Goal: Communication & Community: Answer question/provide support

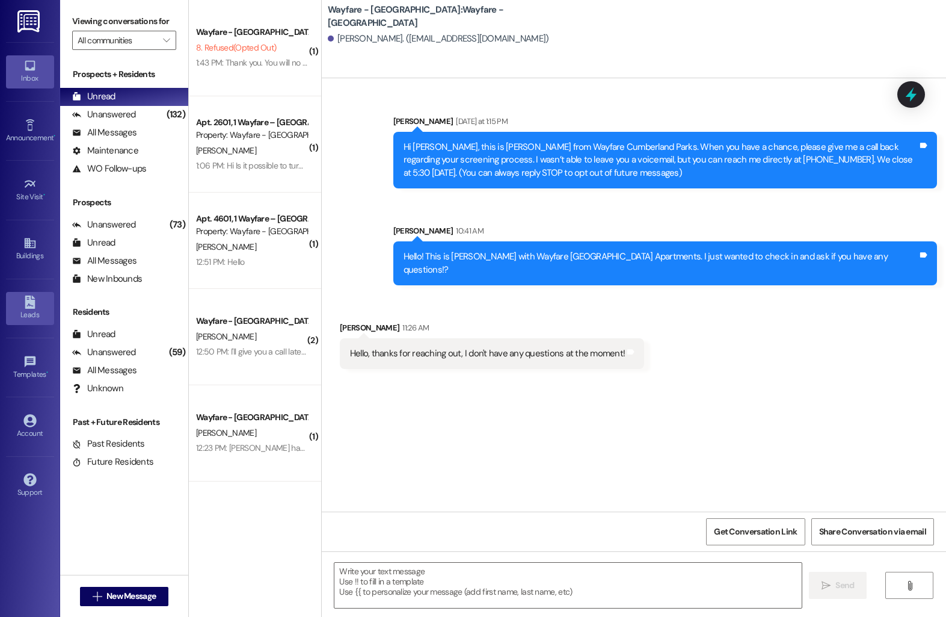
click at [31, 309] on div "Leads" at bounding box center [30, 315] width 60 height 12
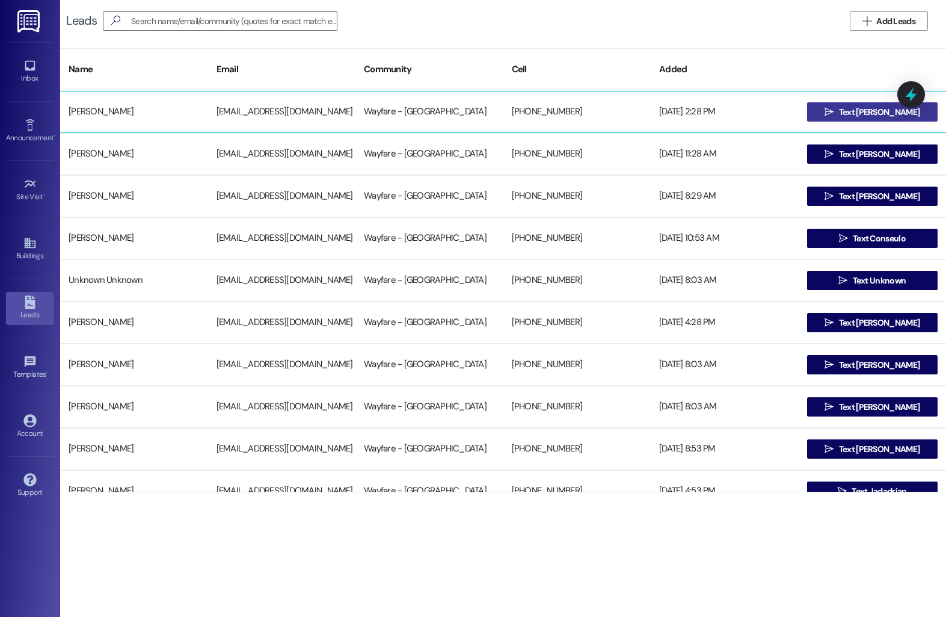
click at [815, 112] on button " Text [PERSON_NAME]" at bounding box center [872, 111] width 131 height 19
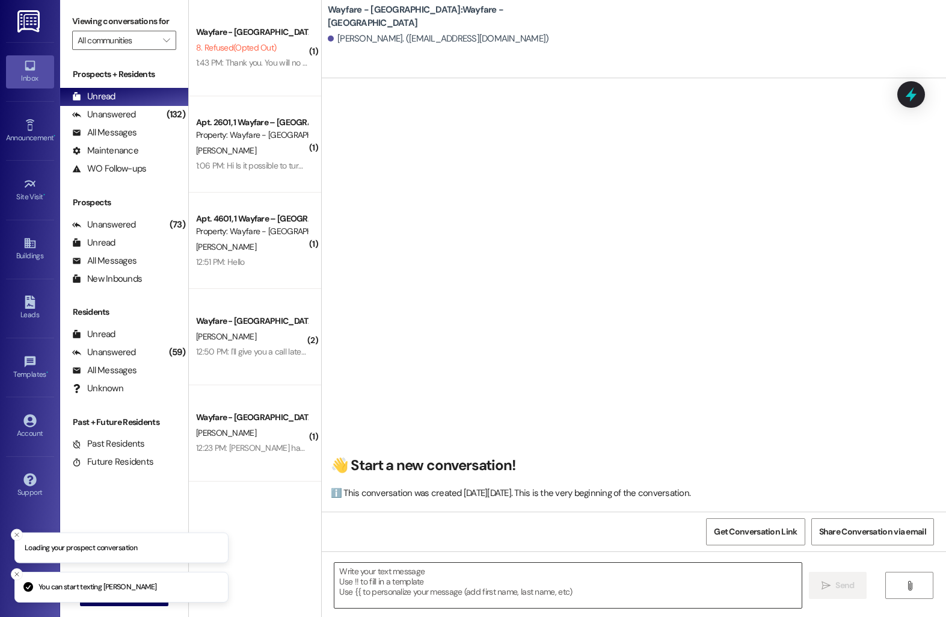
click at [412, 591] on textarea at bounding box center [567, 584] width 467 height 45
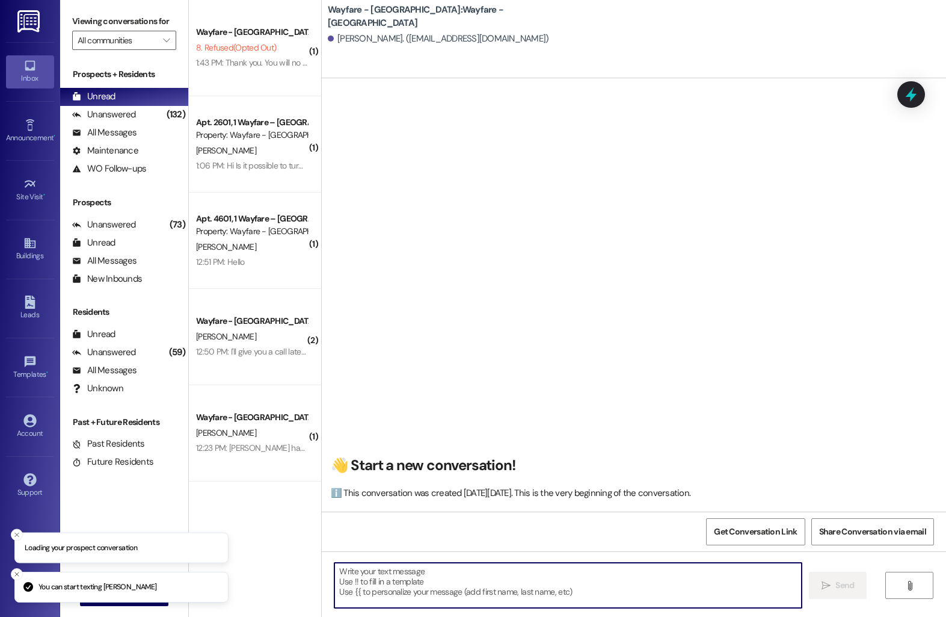
paste textarea "Hello! This is Harley with Wayfare [GEOGRAPHIC_DATA] Apartments. I was just rea…"
type textarea "Hello! This is Harley with Wayfare [GEOGRAPHIC_DATA] Apartments. I was just rea…"
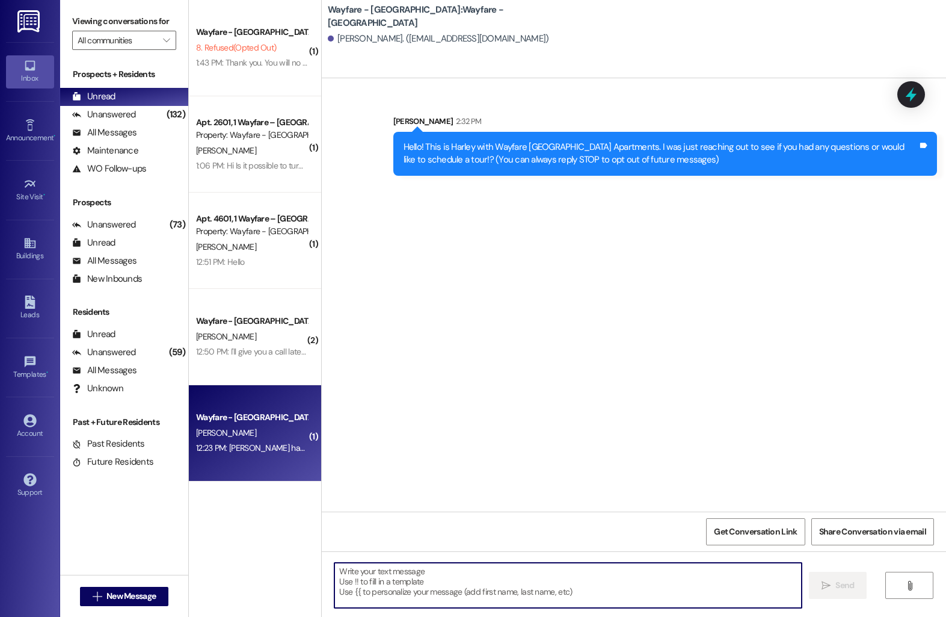
click at [206, 410] on div "Wayfare - Cumberland Park Prospect" at bounding box center [252, 417] width 114 height 15
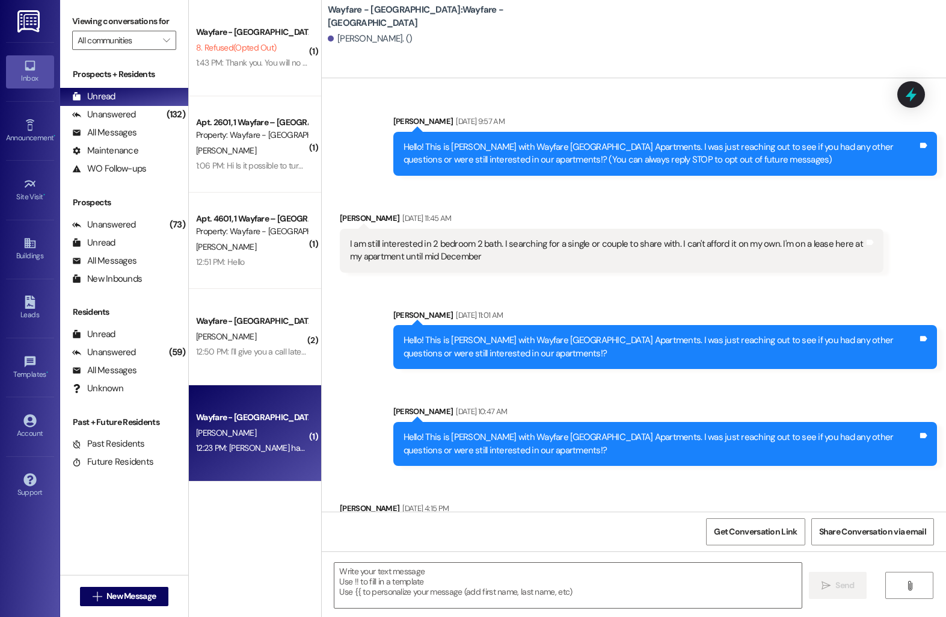
scroll to position [3838, 0]
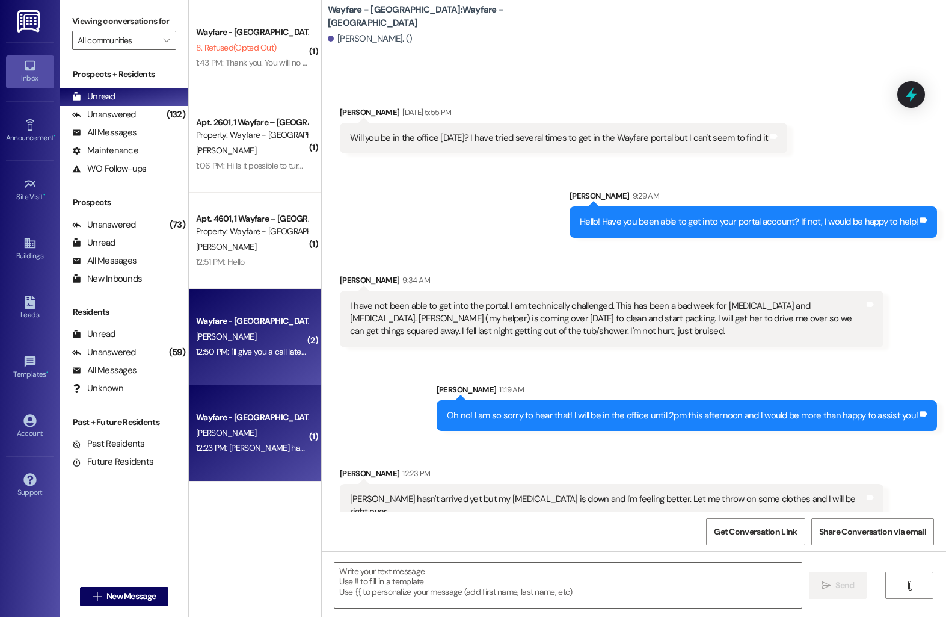
click at [246, 343] on div "A. Burr" at bounding box center [252, 336] width 114 height 15
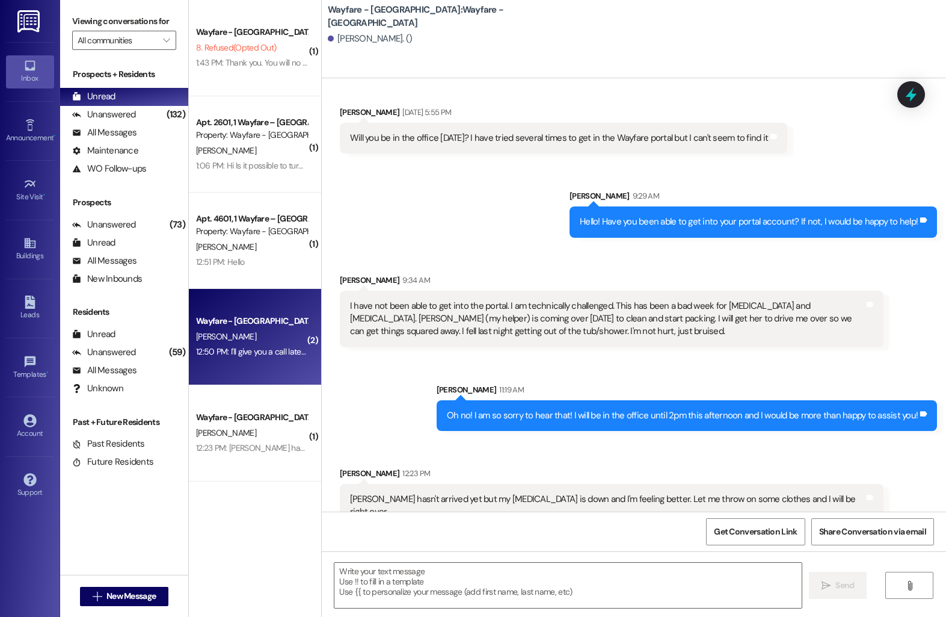
scroll to position [518, 0]
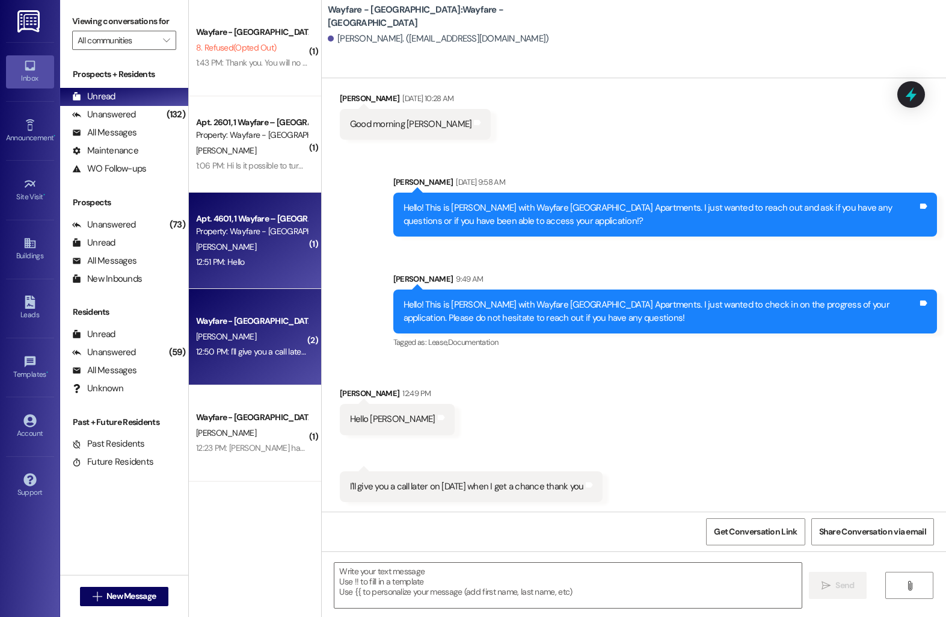
click at [235, 241] on div "M. Beliah" at bounding box center [252, 246] width 114 height 15
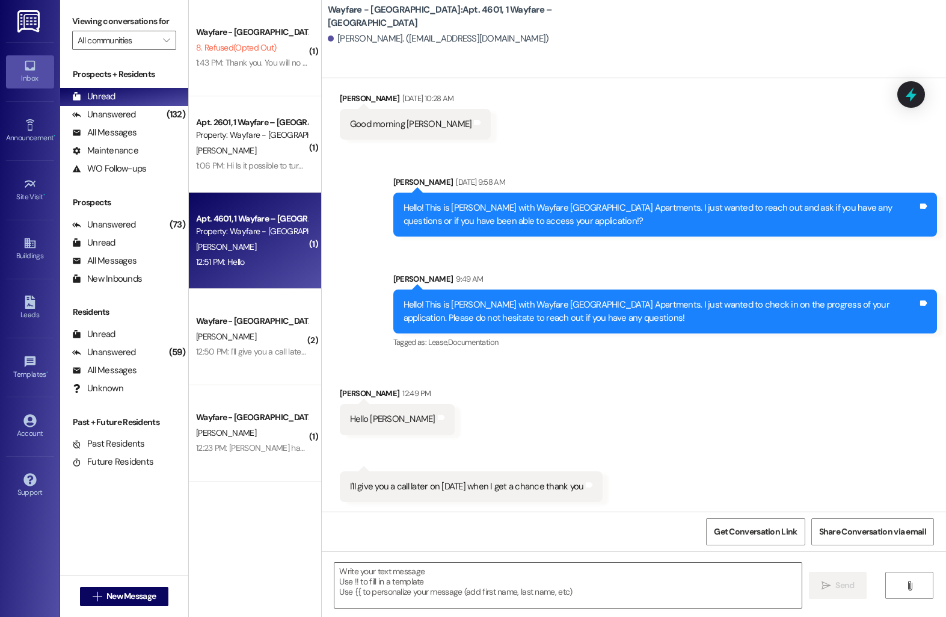
scroll to position [10562, 0]
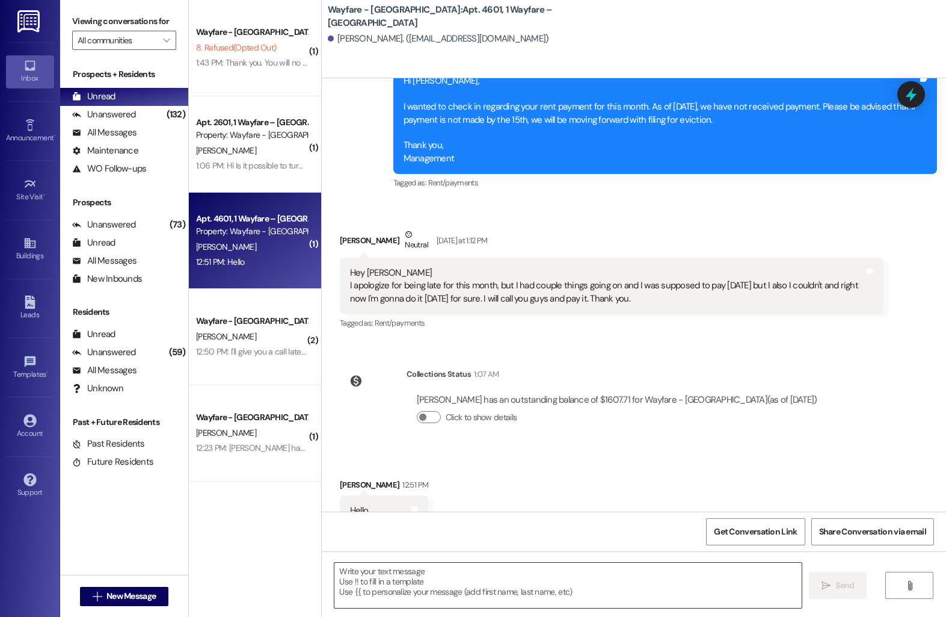
click at [408, 589] on textarea at bounding box center [567, 584] width 467 height 45
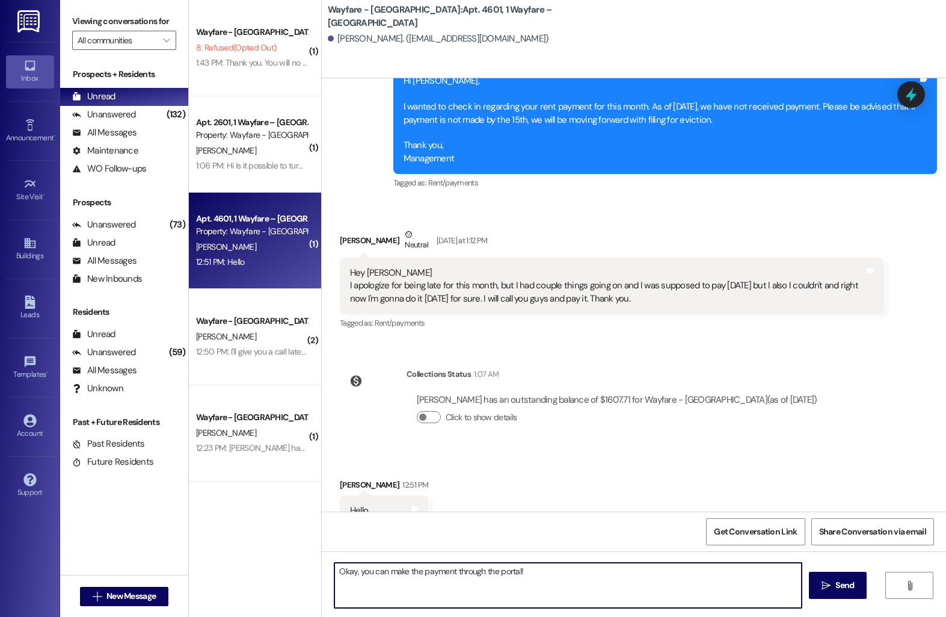
type textarea "Okay, you can make the payment through the portal!"
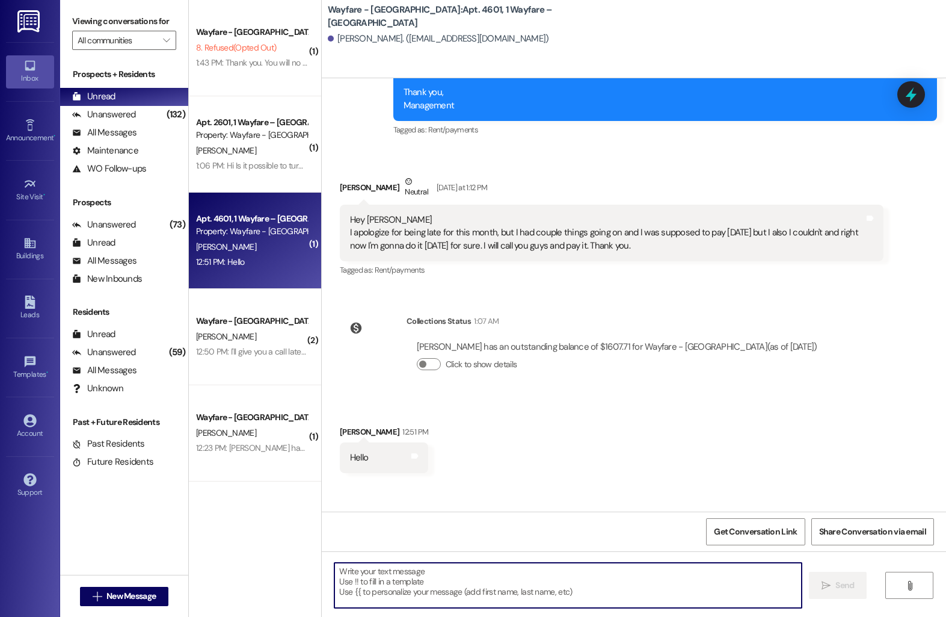
scroll to position [10646, 0]
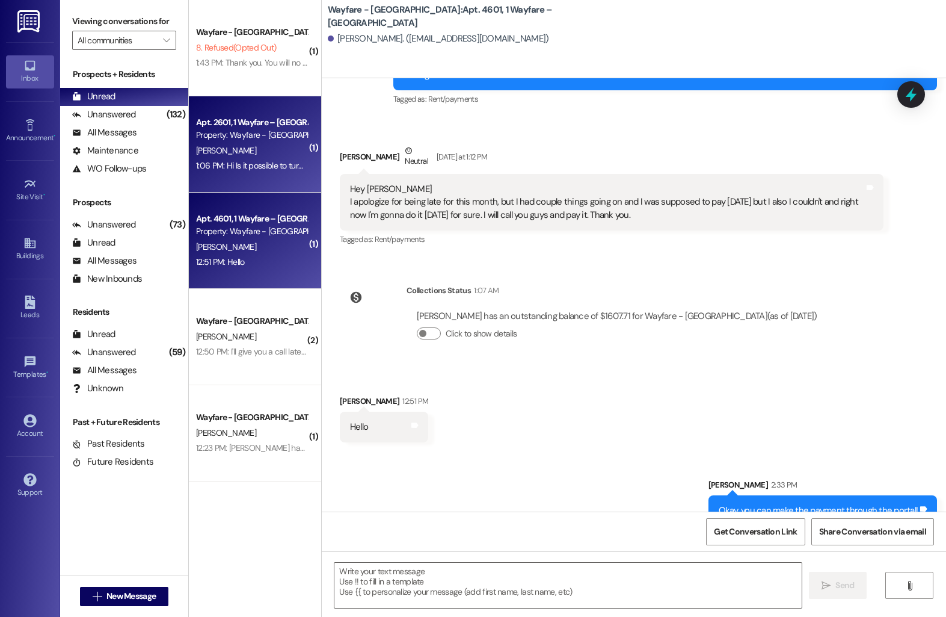
click at [208, 131] on div "Property: Wayfare - Cumberland Park" at bounding box center [251, 135] width 111 height 13
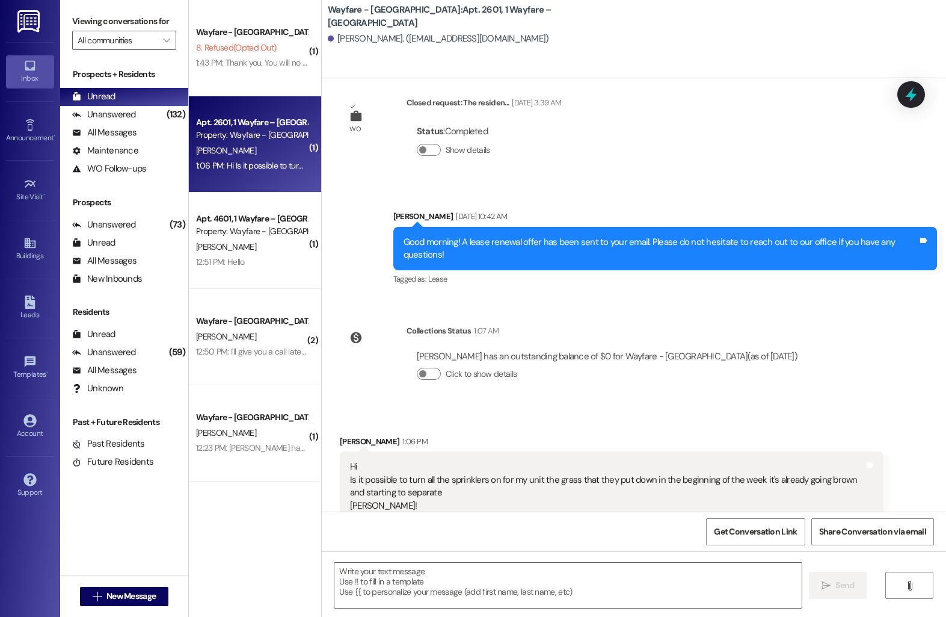
scroll to position [17529, 0]
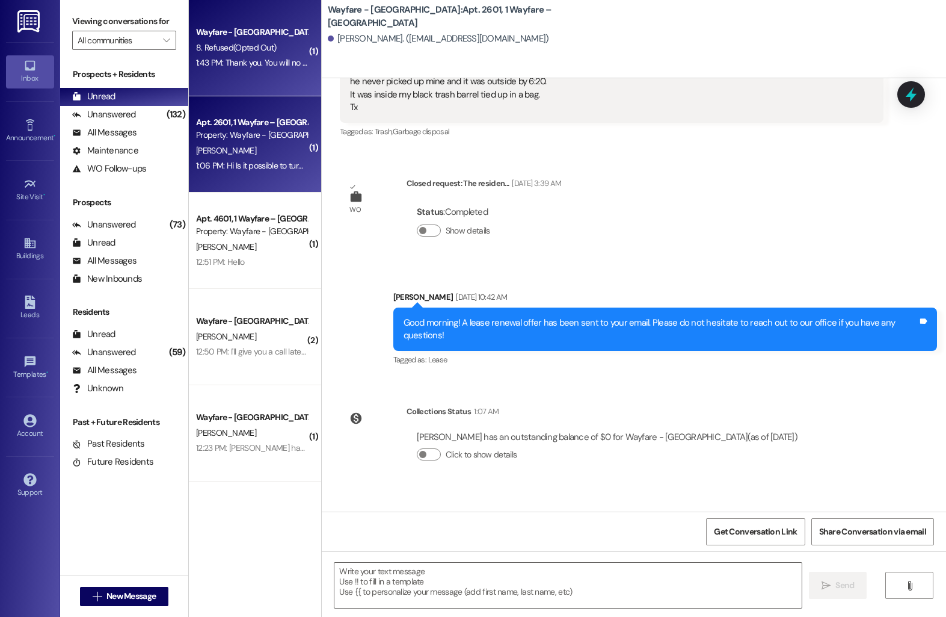
click at [239, 45] on span "8. Refused (Opted Out)" at bounding box center [236, 47] width 80 height 11
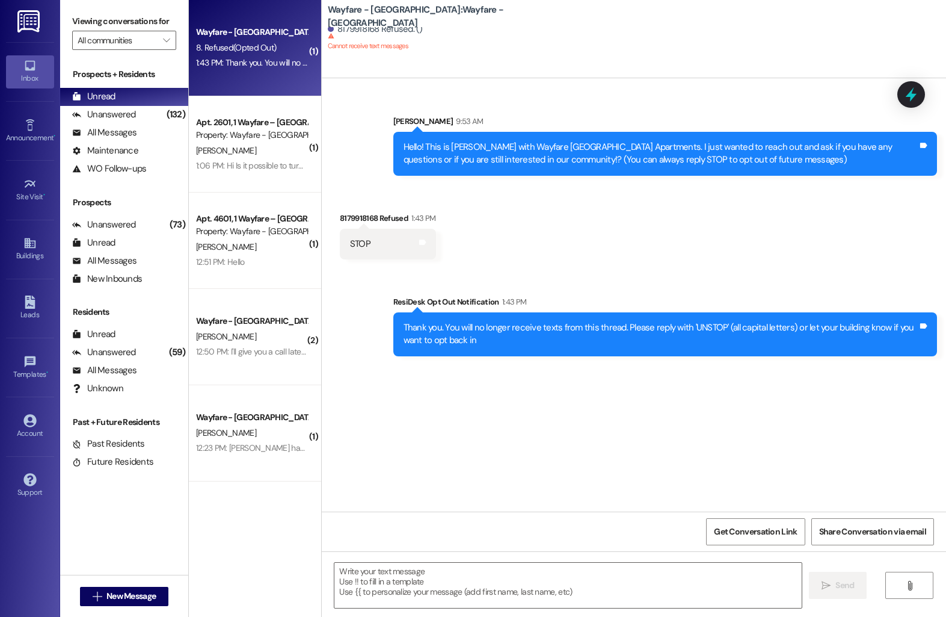
scroll to position [0, 0]
